Goal: Transaction & Acquisition: Subscribe to service/newsletter

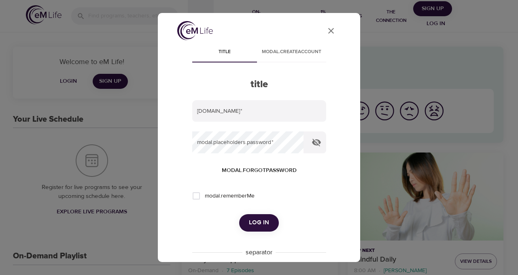
type input "[PERSON_NAME][DOMAIN_NAME][EMAIL_ADDRESS][DOMAIN_NAME]"
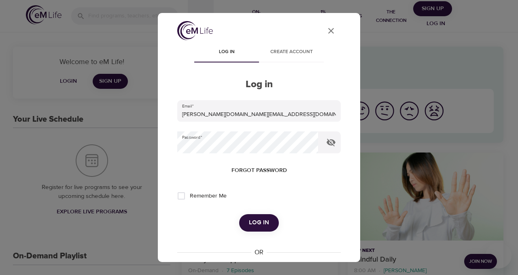
click at [259, 220] on span "Log in" at bounding box center [259, 222] width 20 height 11
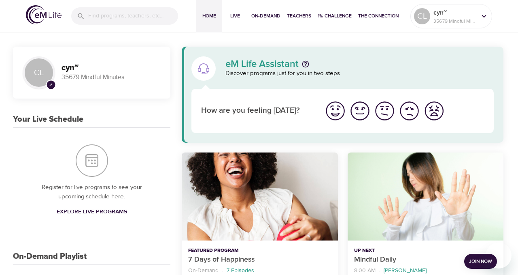
click at [475, 260] on span "Join Now" at bounding box center [480, 261] width 23 height 9
